Goal: Check status: Check status

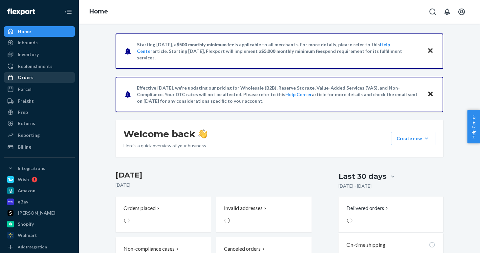
click at [28, 75] on div "Orders" at bounding box center [26, 77] width 16 height 7
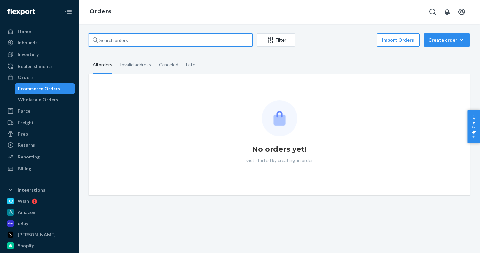
click at [128, 42] on input "text" at bounding box center [171, 39] width 164 height 13
paste input "[PERSON_NAME]"
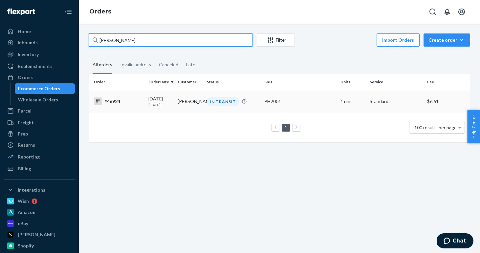
type input "[PERSON_NAME]"
click at [143, 105] on div "#46924" at bounding box center [118, 101] width 49 height 8
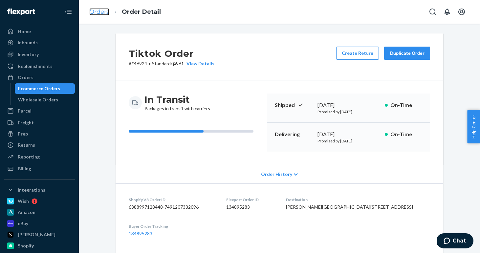
click at [95, 13] on link "Orders" at bounding box center [99, 11] width 20 height 7
